Goal: Information Seeking & Learning: Learn about a topic

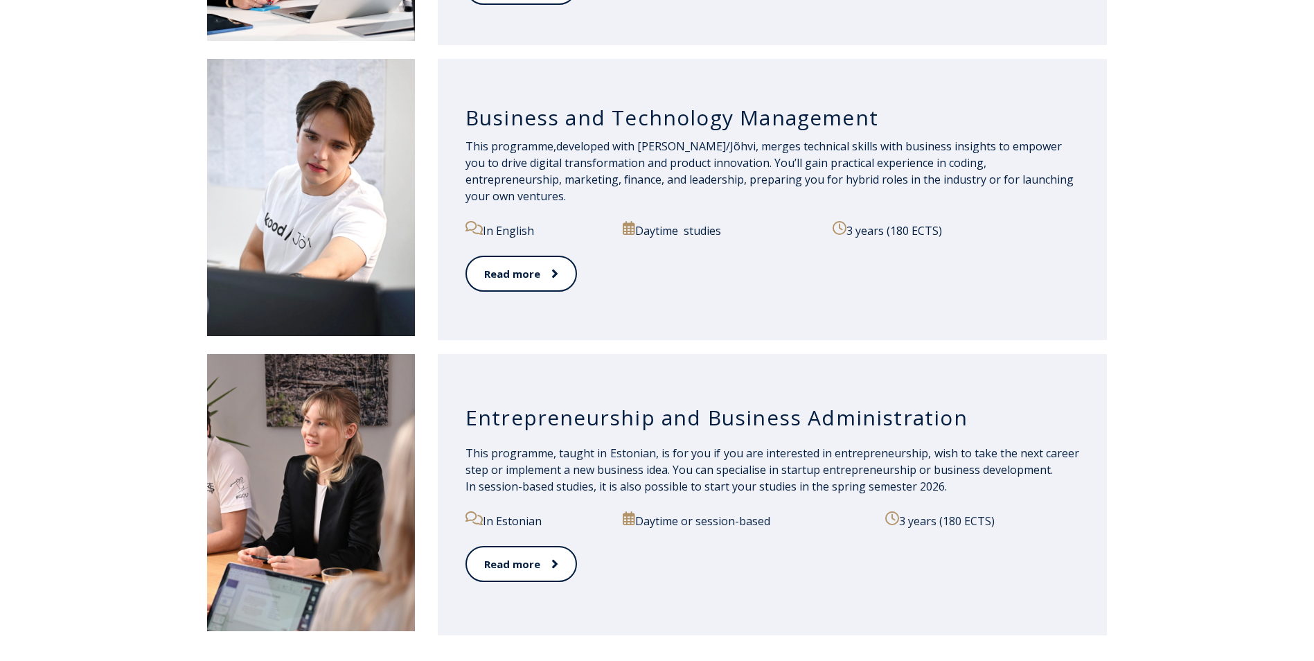
scroll to position [1298, 0]
click at [518, 276] on link "Read more" at bounding box center [520, 275] width 110 height 38
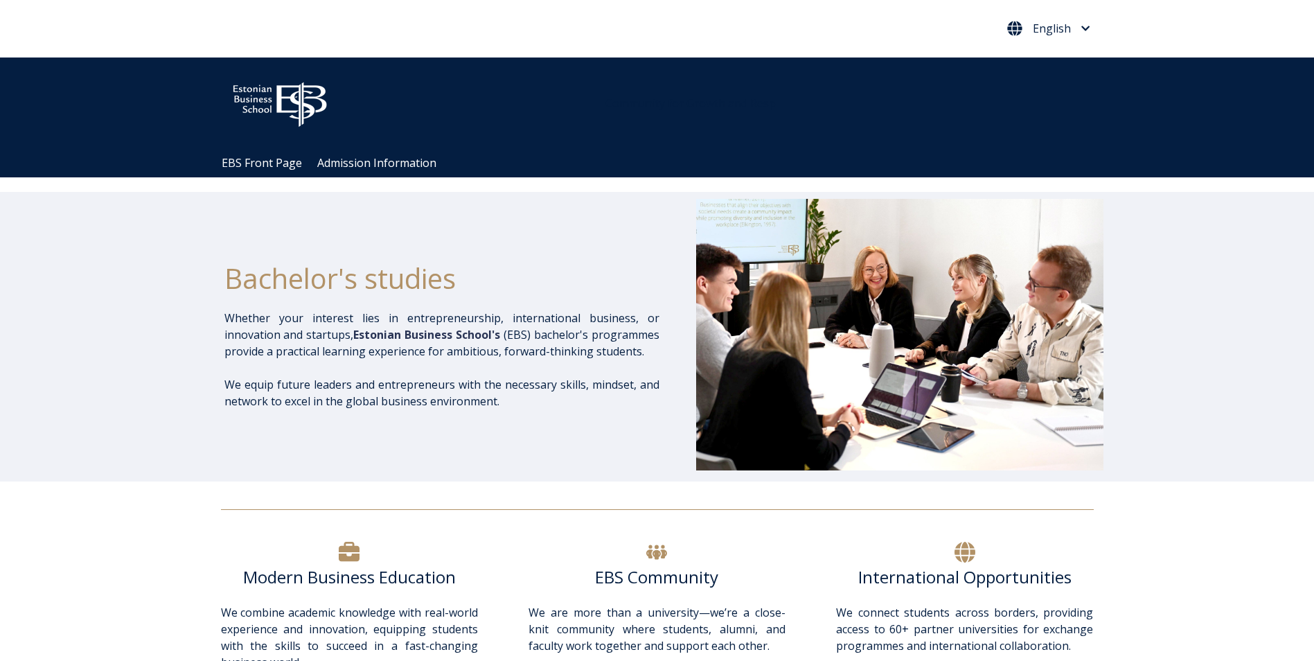
click at [1088, 32] on icon "English" at bounding box center [1085, 29] width 9 height 10
click at [1301, 357] on div "Bachelor's studies Whether your interest lies in entrepreneurship, internationa…" at bounding box center [657, 337] width 1314 height 290
drag, startPoint x: 1272, startPoint y: 0, endPoint x: 768, endPoint y: 77, distance: 510.8
click at [769, 78] on div "Community for Growth and Resp" at bounding box center [849, 103] width 515 height 64
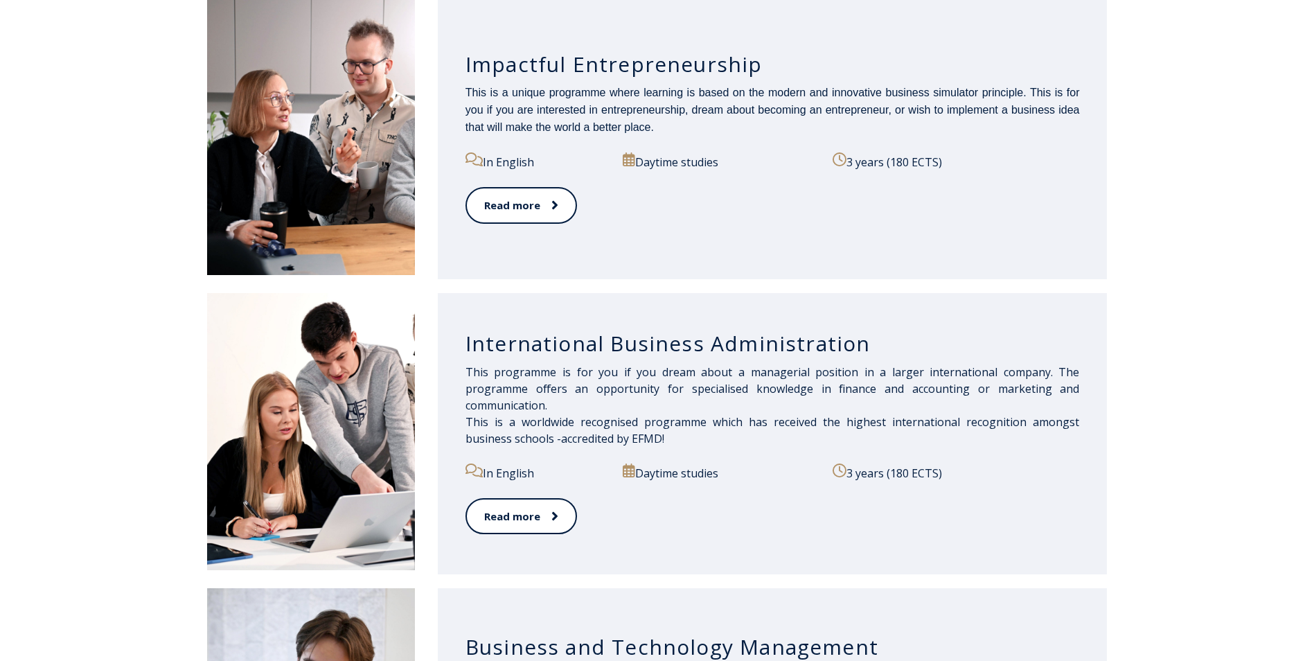
scroll to position [762, 0]
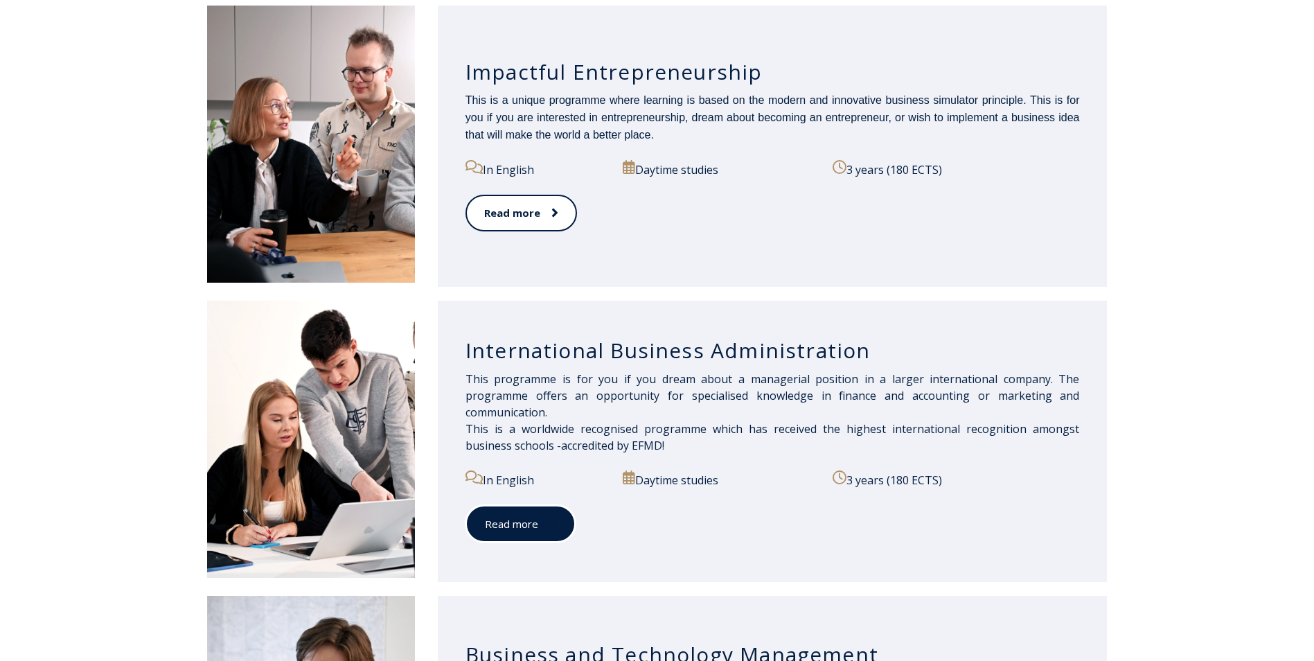
click at [537, 526] on link "Read more" at bounding box center [520, 524] width 110 height 38
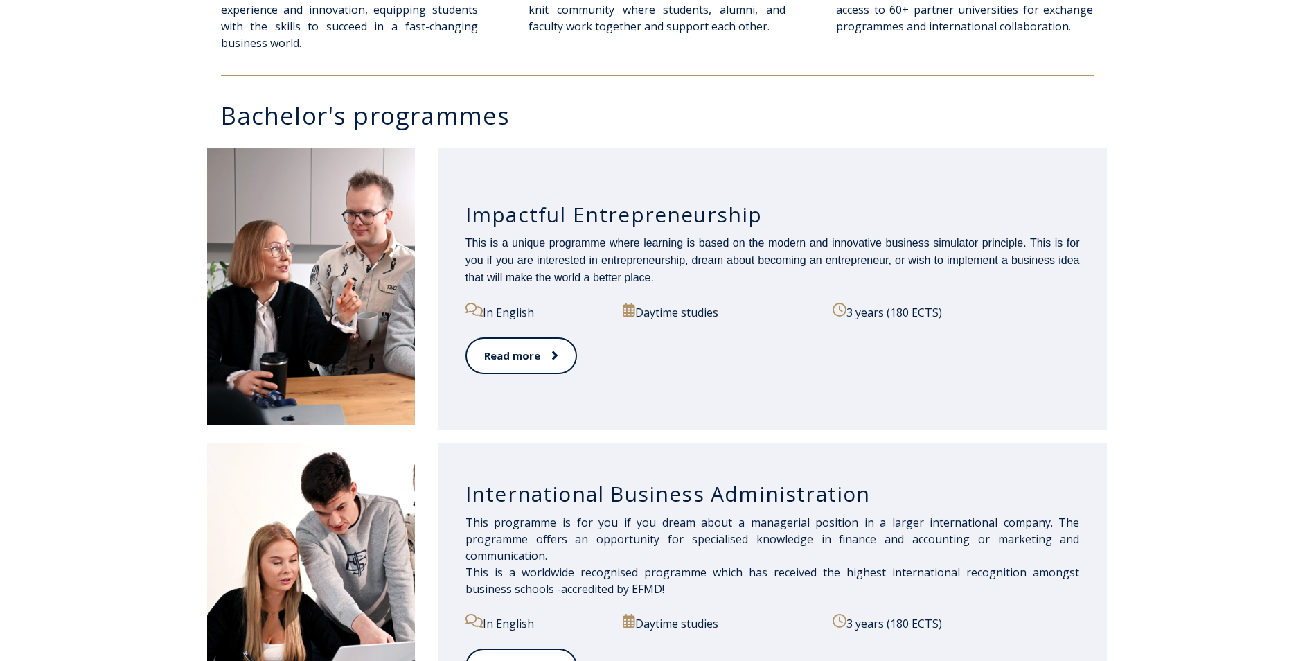
scroll to position [762, 0]
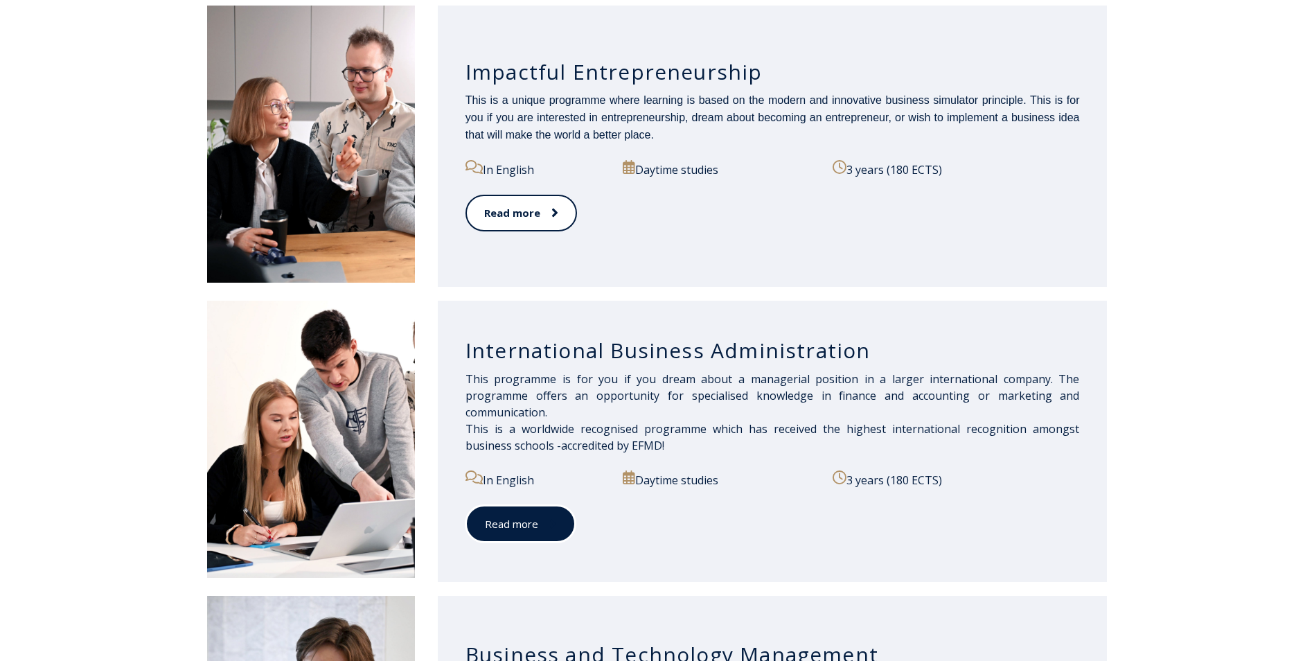
click at [517, 527] on link "Read more" at bounding box center [520, 524] width 110 height 38
